Goal: Navigation & Orientation: Find specific page/section

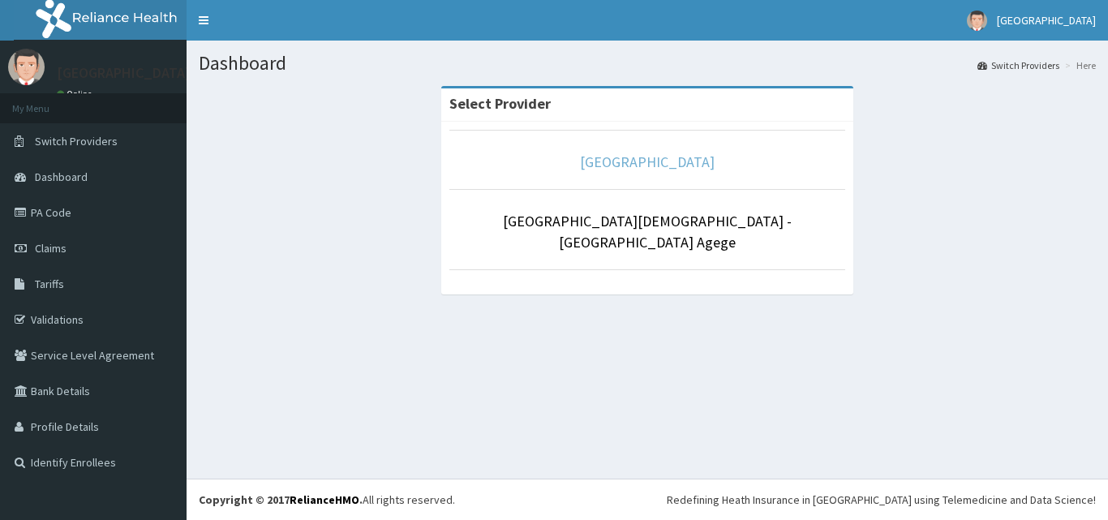
click at [609, 162] on link "[GEOGRAPHIC_DATA]" at bounding box center [647, 161] width 135 height 19
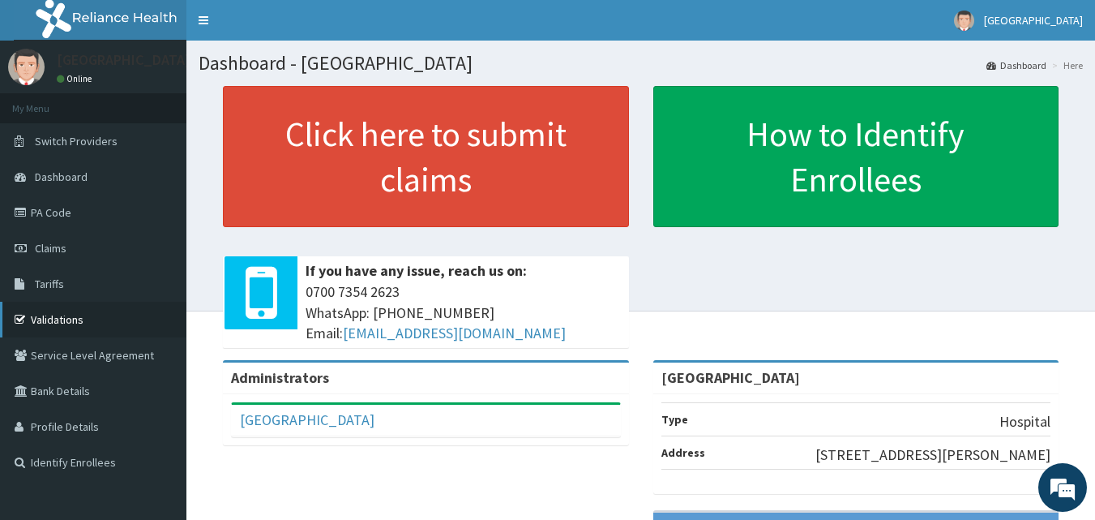
click at [44, 314] on link "Validations" at bounding box center [93, 320] width 186 height 36
